Goal: Ask a question: Seek information or help from site administrators or community

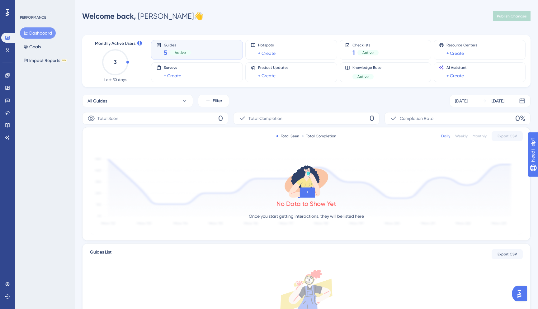
click at [521, 293] on img "Open AI Assistant Launcher" at bounding box center [519, 293] width 11 height 11
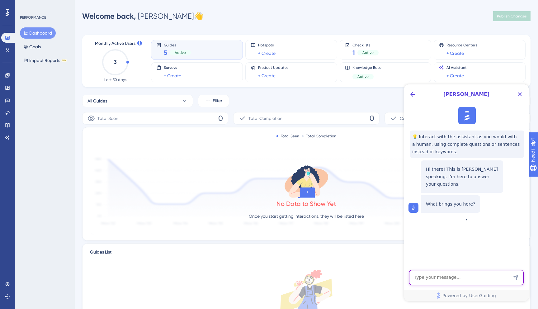
click at [475, 281] on textarea "AI Assistant Text Input" at bounding box center [466, 277] width 115 height 15
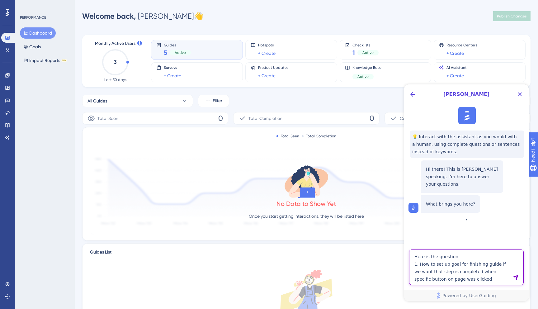
click at [445, 279] on textarea "Here is the question 1. How to set up goal for finishing guide if we want that …" at bounding box center [466, 268] width 115 height 36
click at [496, 280] on textarea "Here is the question 1. How to set up goal for finishing guide if we want that …" at bounding box center [466, 268] width 115 height 36
type textarea "Here is the question 1. How to set up goal for finishing guide if we want that …"
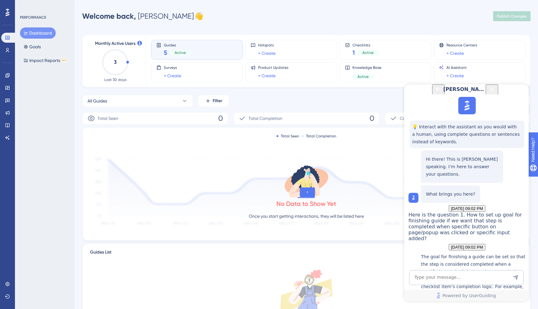
scroll to position [165, 0]
click at [6, 86] on icon at bounding box center [7, 88] width 4 height 4
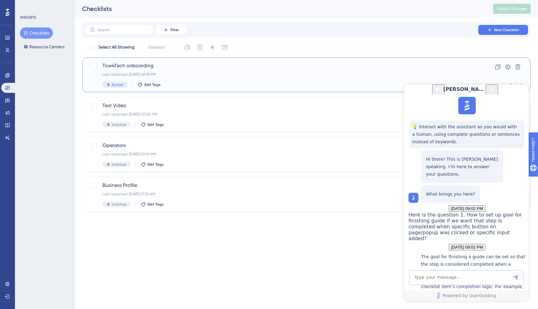
click at [172, 77] on div "Last Updated: [DATE] 08:39 PM" at bounding box center [282, 74] width 358 height 5
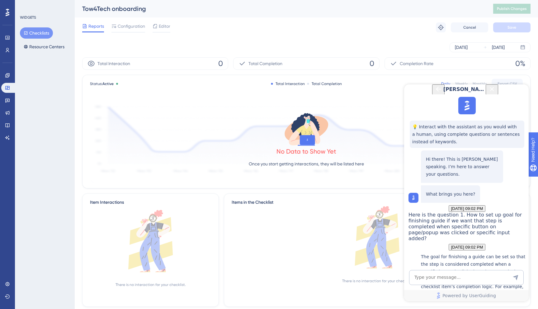
click at [499, 95] on button "Close Button" at bounding box center [492, 89] width 12 height 10
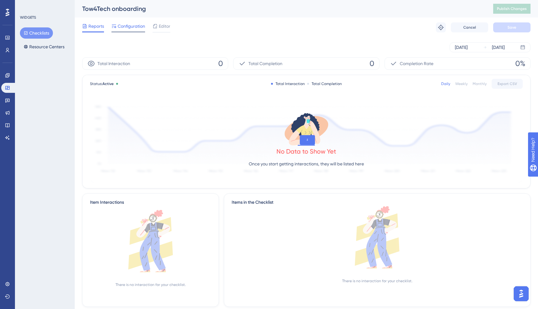
click at [129, 31] on div at bounding box center [129, 31] width 34 height 1
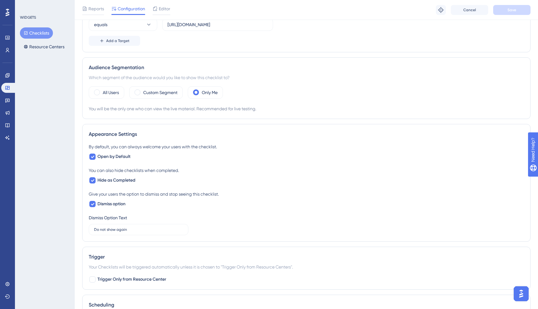
scroll to position [272, 0]
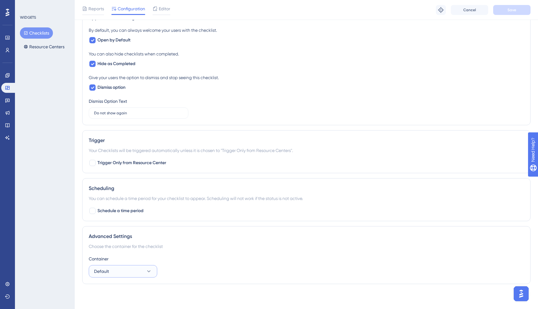
click at [120, 271] on button "Default" at bounding box center [123, 271] width 69 height 12
click at [119, 295] on div "Default Default" at bounding box center [123, 290] width 50 height 12
click at [7, 285] on icon at bounding box center [7, 284] width 5 height 5
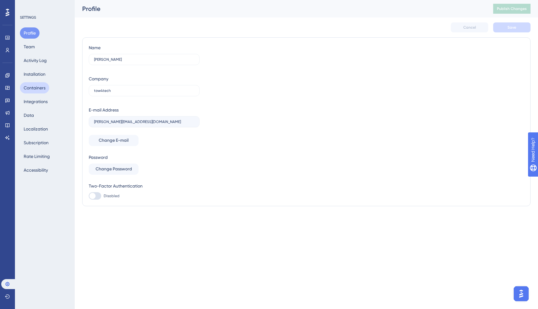
click at [30, 86] on button "Containers" at bounding box center [34, 87] width 29 height 11
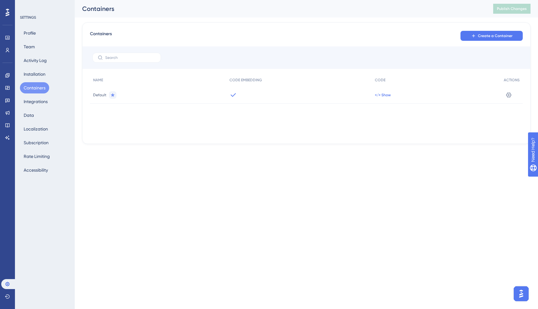
click at [380, 96] on span "</> Show" at bounding box center [383, 95] width 16 height 5
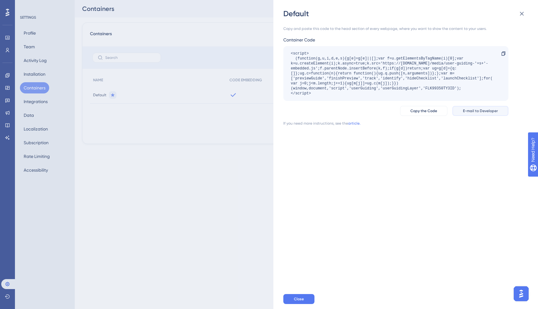
click at [465, 110] on span "E-mail to Developer" at bounding box center [480, 110] width 35 height 5
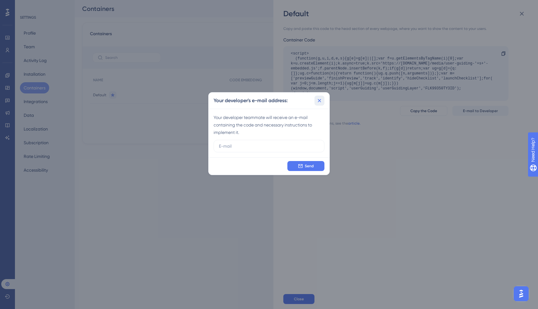
click at [321, 100] on icon at bounding box center [320, 101] width 6 height 6
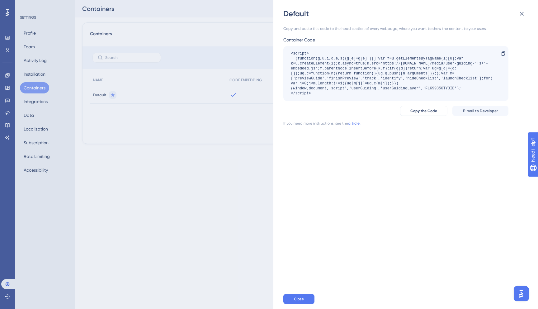
click at [231, 177] on div "Default Copy and paste this code to the head section of every webpage, where yo…" at bounding box center [269, 154] width 538 height 309
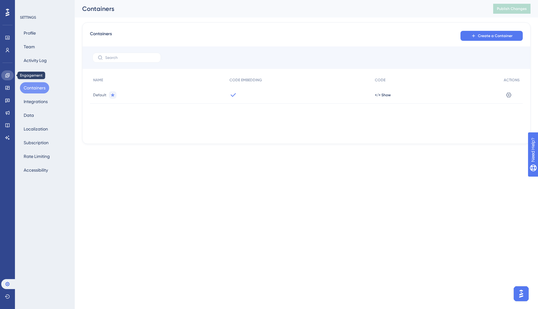
click at [6, 74] on icon at bounding box center [7, 75] width 4 height 4
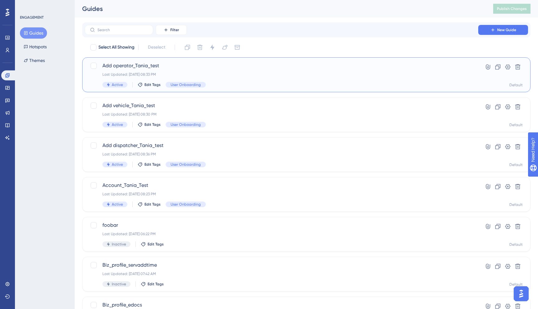
click at [230, 72] on div "Add operator_Tania_test Last Updated: [DATE] 08:33 PM Active Edit Tags User Onb…" at bounding box center [282, 75] width 358 height 26
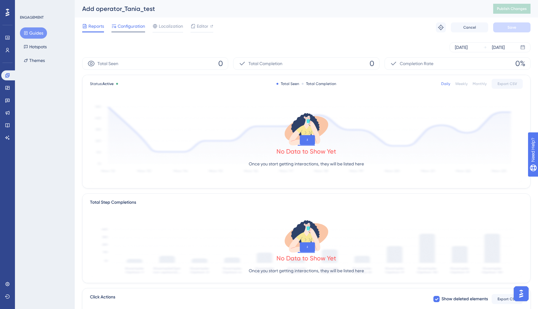
click at [138, 27] on span "Configuration" at bounding box center [131, 25] width 27 height 7
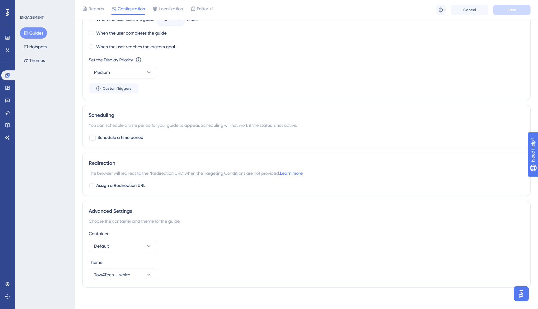
scroll to position [391, 0]
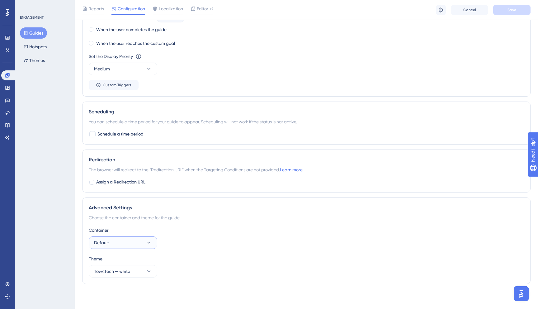
click at [140, 242] on button "Default" at bounding box center [123, 243] width 69 height 12
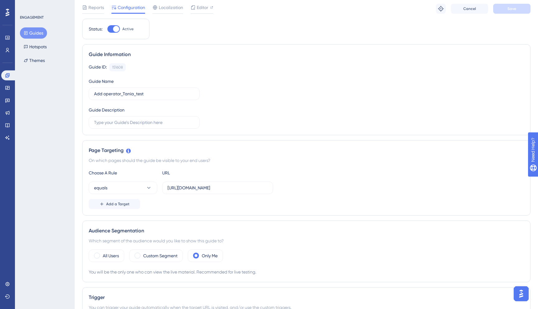
scroll to position [0, 0]
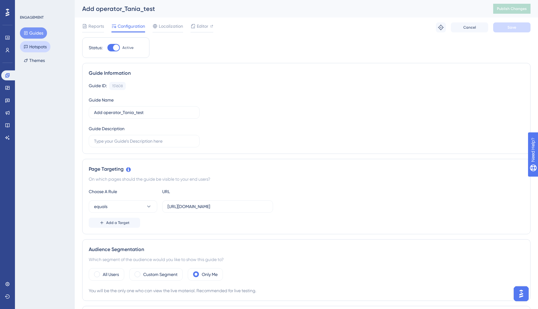
click at [35, 50] on button "Hotspots" at bounding box center [35, 46] width 31 height 11
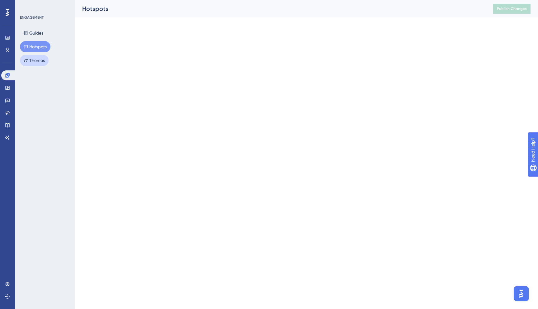
click at [35, 61] on button "Themes" at bounding box center [34, 60] width 29 height 11
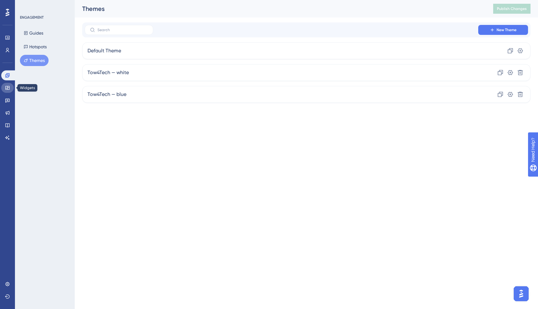
click at [13, 90] on link at bounding box center [7, 88] width 12 height 10
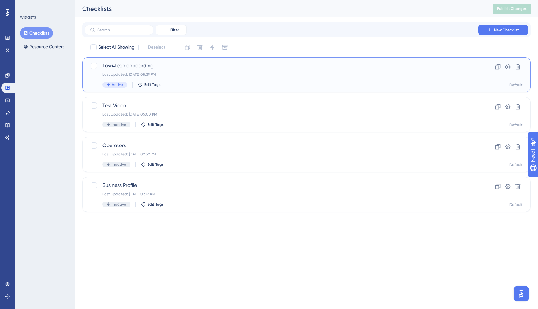
click at [286, 77] on div "Tow4Tech onboarding Last Updated: [DATE] 08:39 PM Active Edit Tags" at bounding box center [282, 75] width 358 height 26
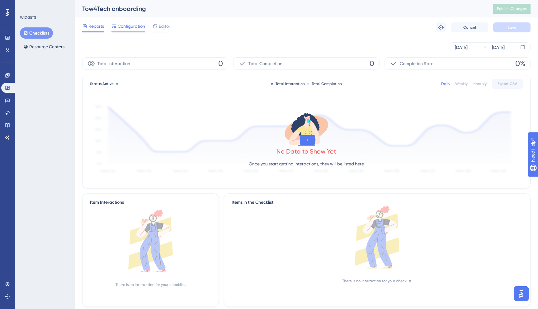
click at [130, 25] on span "Configuration" at bounding box center [131, 25] width 27 height 7
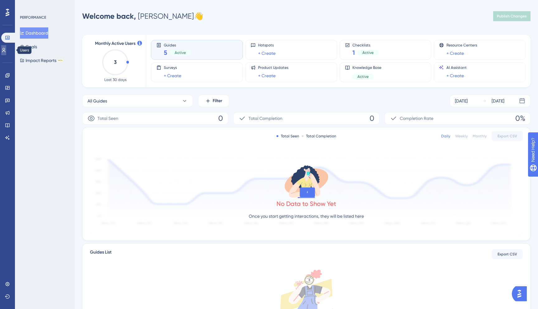
click at [6, 51] on icon at bounding box center [3, 50] width 5 height 5
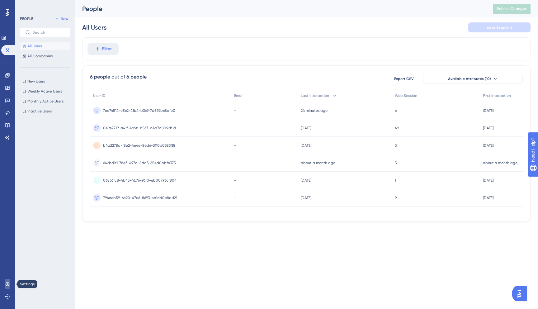
click at [6, 284] on icon at bounding box center [7, 284] width 4 height 4
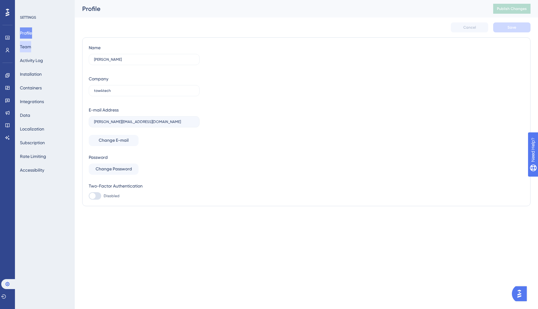
click at [31, 47] on button "Team" at bounding box center [25, 46] width 11 height 11
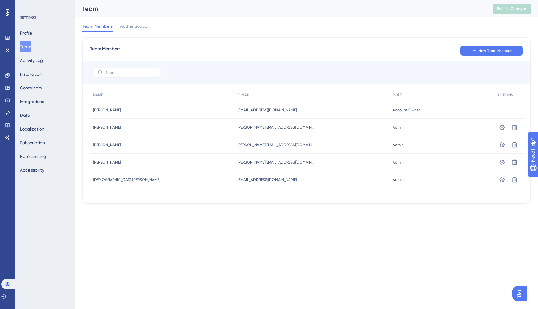
drag, startPoint x: 281, startPoint y: 161, endPoint x: 215, endPoint y: 163, distance: 66.4
click at [0, 0] on div "[PERSON_NAME] [PERSON_NAME] [PERSON_NAME][EMAIL_ADDRESS][DOMAIN_NAME] [PERSON_N…" at bounding box center [0, 0] width 0 height 0
copy div "[PERSON_NAME] [PERSON_NAME][EMAIL_ADDRESS][DOMAIN_NAME]"
click at [7, 75] on icon at bounding box center [7, 75] width 5 height 5
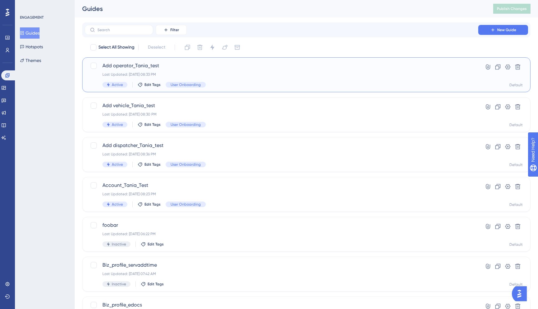
click at [213, 69] on div "Add operator_Tania_test Last Updated: [DATE] 08:33 PM Active Edit Tags User Onb…" at bounding box center [282, 75] width 358 height 26
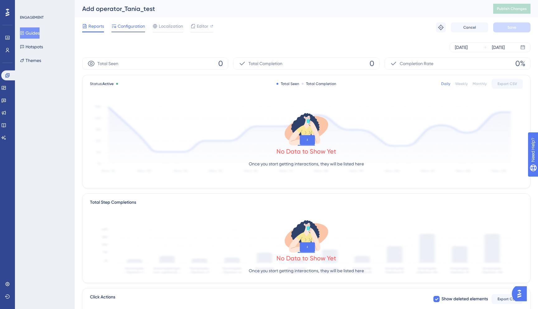
click at [131, 26] on span "Configuration" at bounding box center [131, 25] width 27 height 7
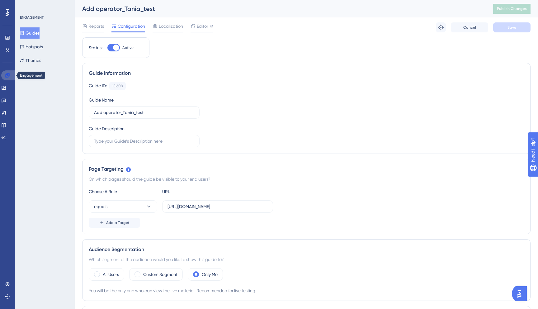
click at [9, 75] on icon at bounding box center [7, 75] width 4 height 4
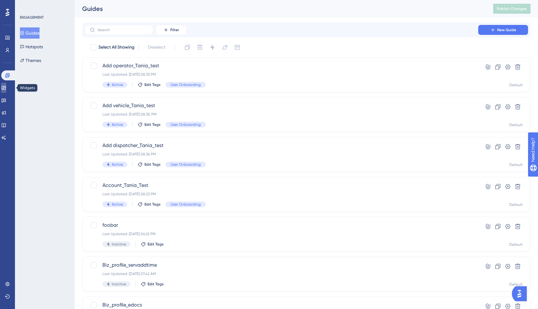
click at [6, 87] on icon at bounding box center [3, 87] width 5 height 5
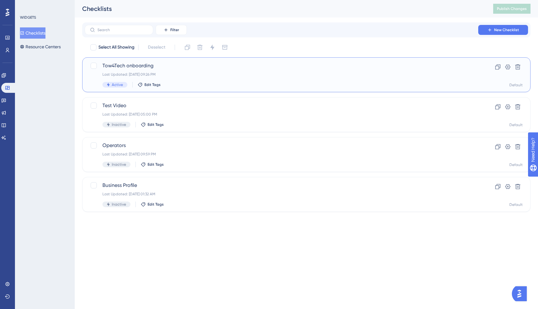
click at [203, 77] on div "Tow4Tech onboarding Last Updated: Sep 11 2025, 09:26 PM Active Edit Tags" at bounding box center [282, 75] width 358 height 26
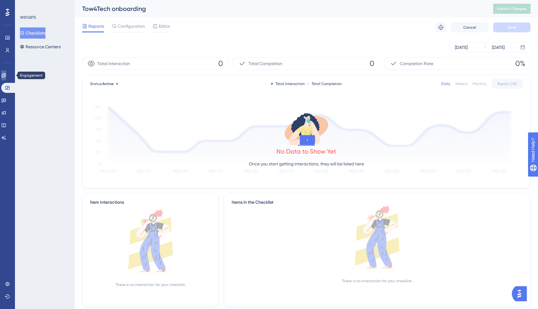
click at [6, 77] on icon at bounding box center [4, 75] width 4 height 4
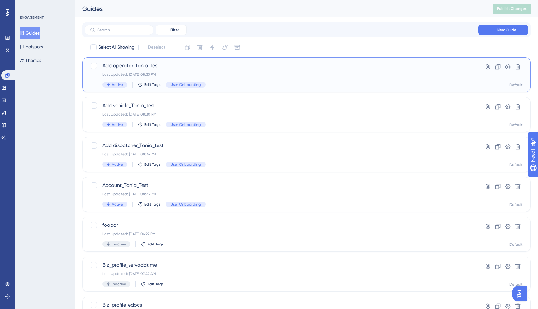
click at [205, 73] on div "Last Updated: [DATE] 08:33 PM" at bounding box center [282, 74] width 358 height 5
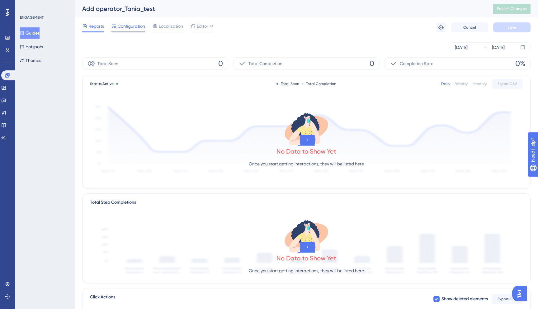
click at [120, 27] on span "Configuration" at bounding box center [131, 25] width 27 height 7
click at [517, 297] on img "Open AI Assistant Launcher" at bounding box center [519, 293] width 11 height 11
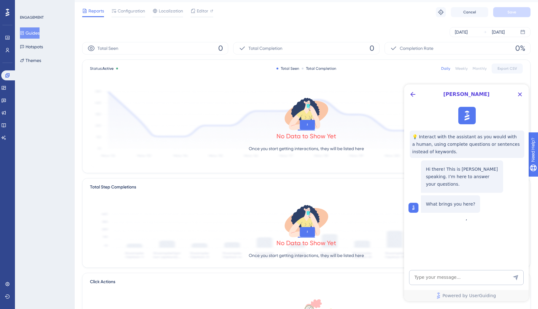
scroll to position [18, 0]
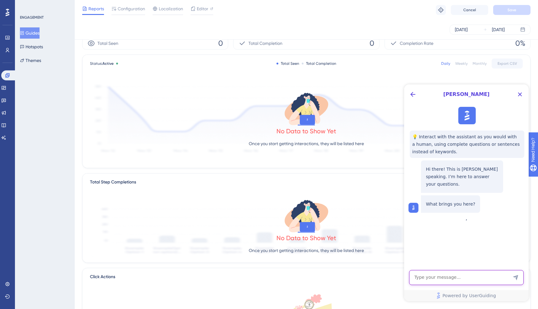
click at [461, 280] on textarea "AI Assistant Text Input" at bounding box center [466, 277] width 115 height 15
type textarea "ц"
paste textarea "https://dispatcher.tow4tech.com/"
type textarea "why I don't see onboarding checklist on page https://dispatcher.tow4tech.com/"
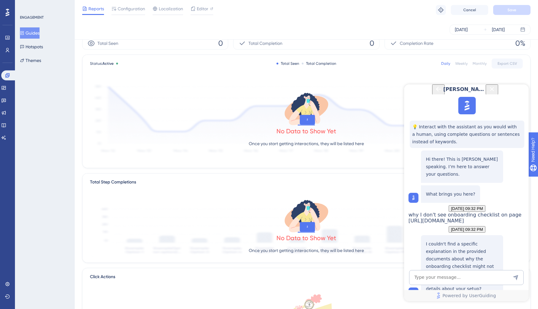
scroll to position [77, 0]
